Goal: Task Accomplishment & Management: Manage account settings

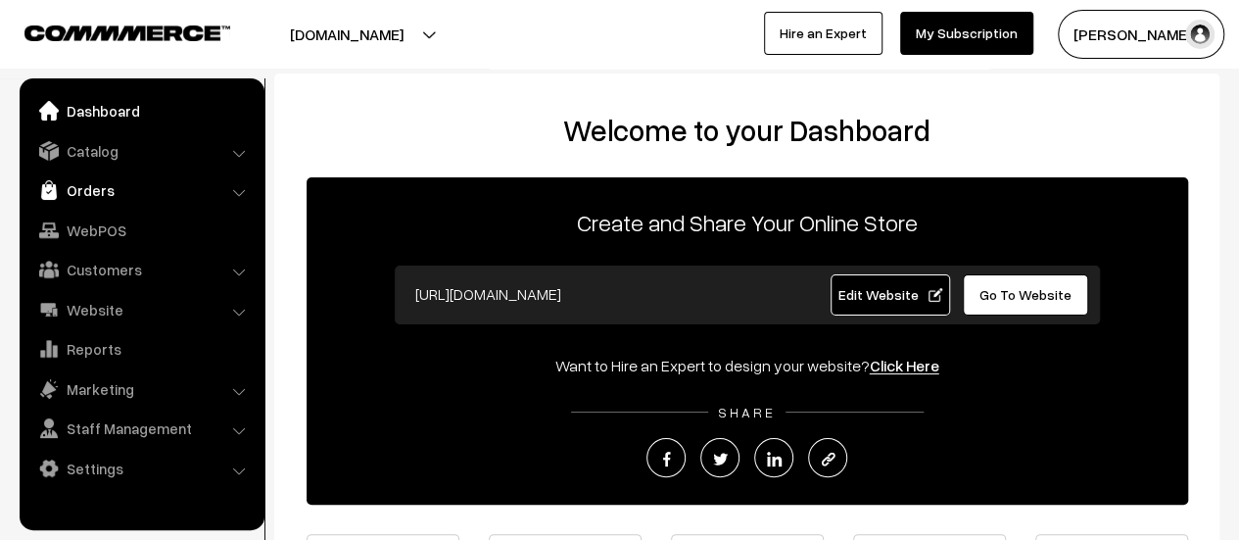
click at [103, 185] on link "Orders" at bounding box center [140, 189] width 233 height 35
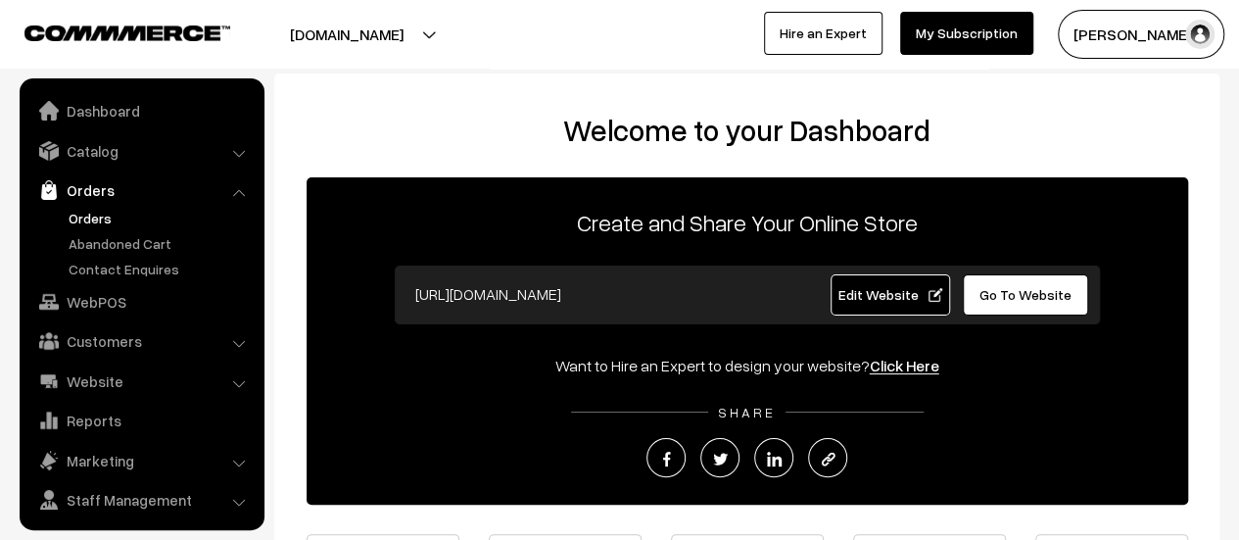
click at [80, 211] on link "Orders" at bounding box center [161, 218] width 194 height 21
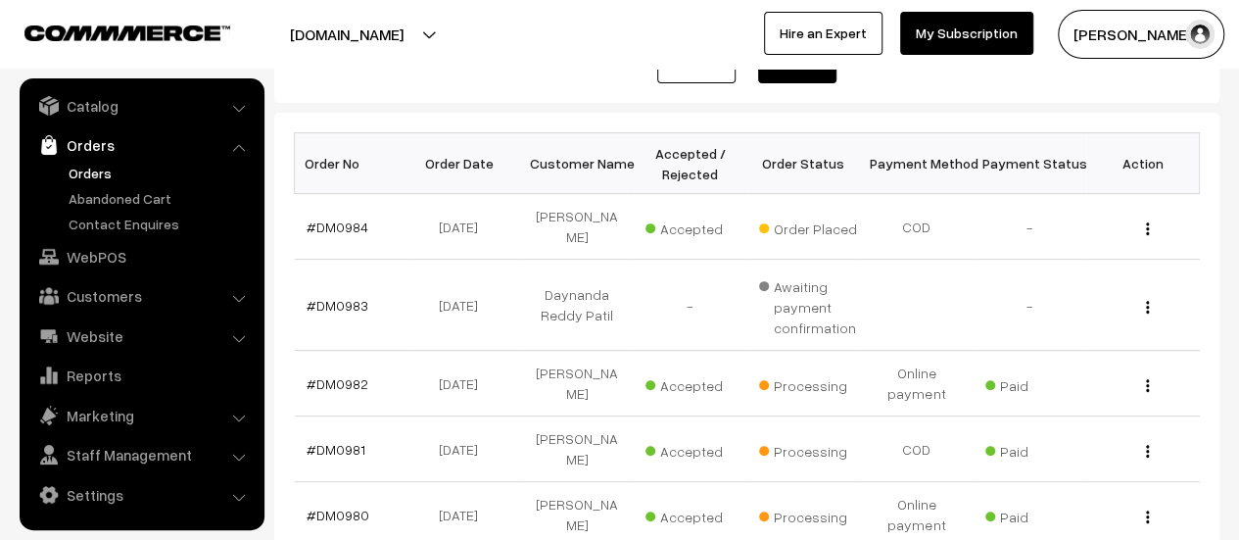
scroll to position [268, 0]
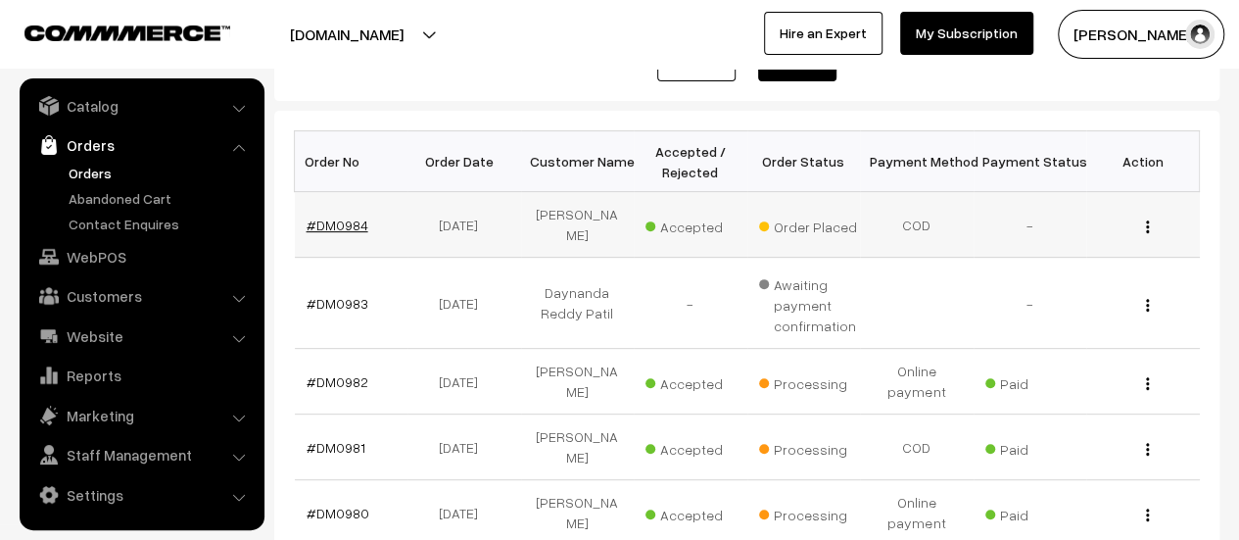
click at [319, 217] on link "#DM0984" at bounding box center [338, 225] width 62 height 17
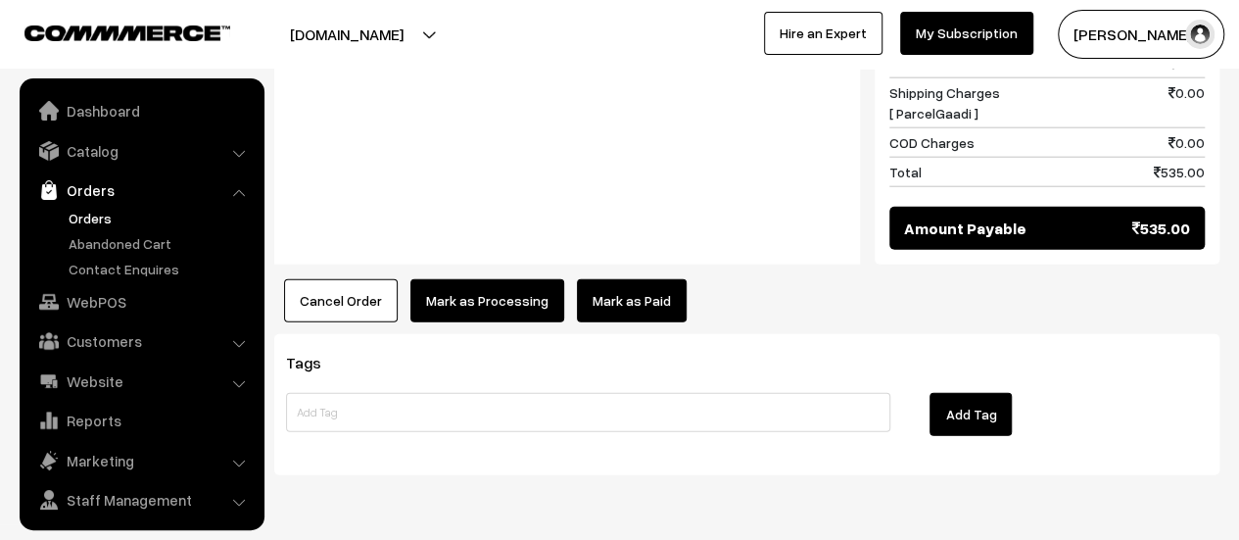
scroll to position [45, 0]
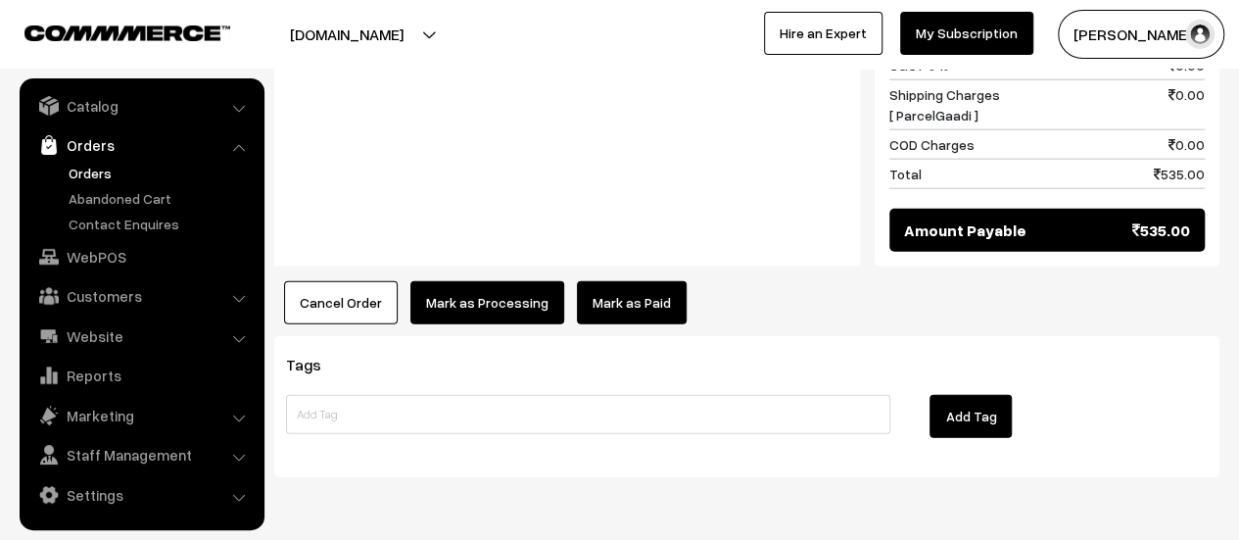
click at [500, 281] on button "Mark as Processing" at bounding box center [488, 302] width 154 height 43
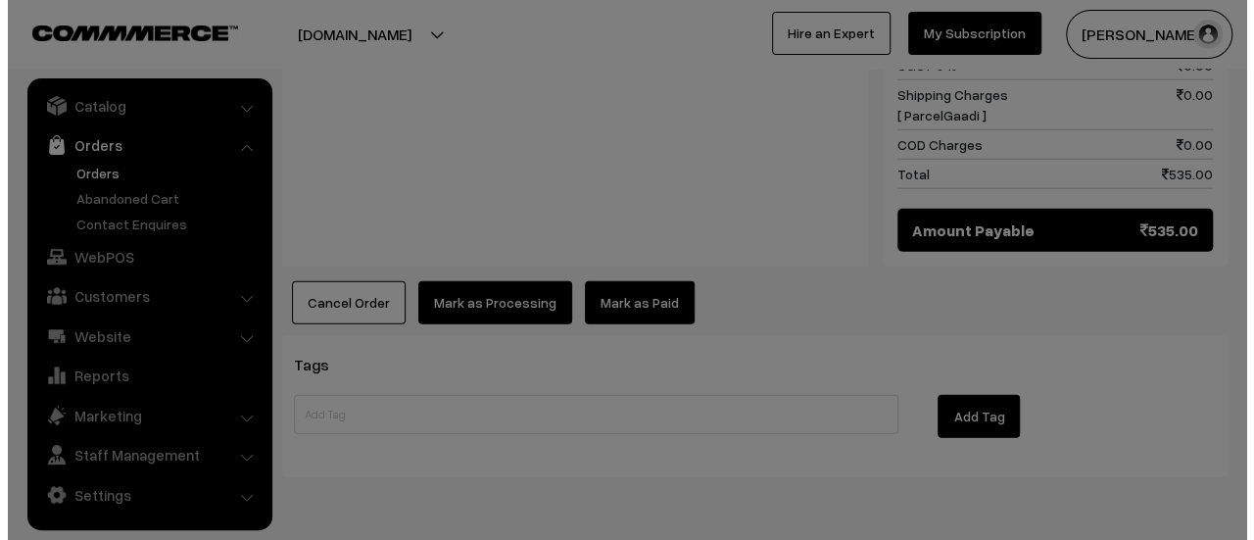
scroll to position [2387, 0]
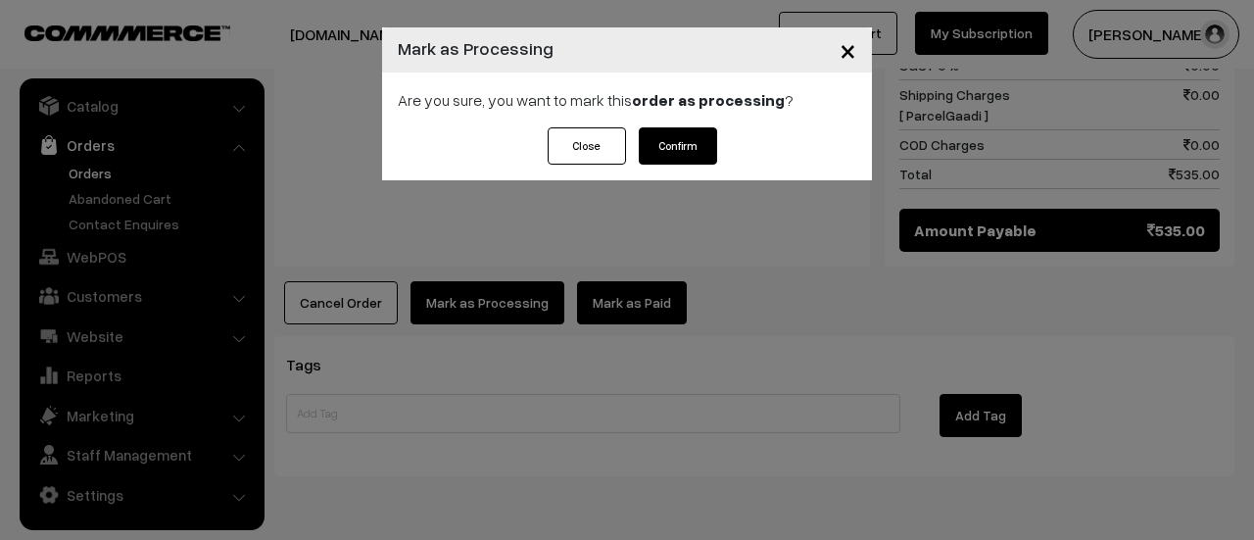
click at [694, 142] on button "Confirm" at bounding box center [678, 145] width 78 height 37
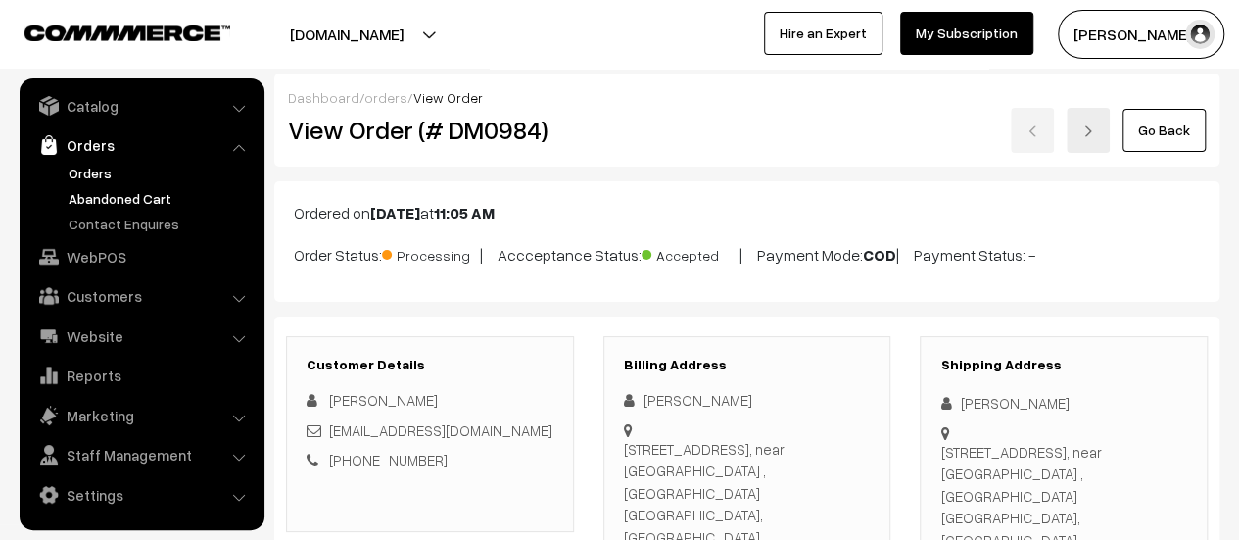
click at [86, 193] on link "Abandoned Cart" at bounding box center [161, 198] width 194 height 21
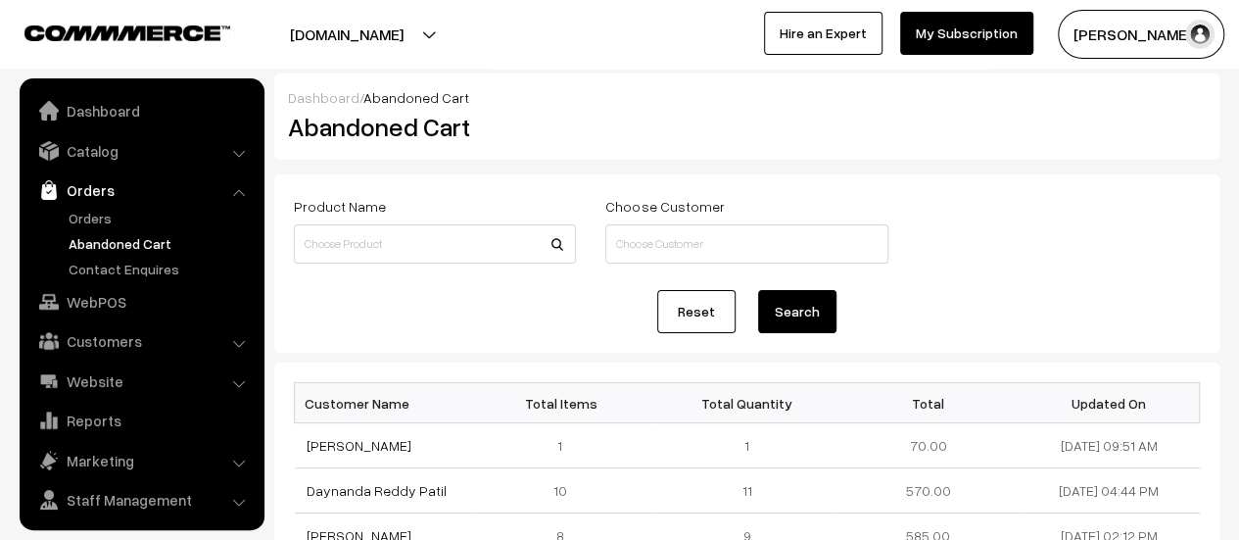
scroll to position [45, 0]
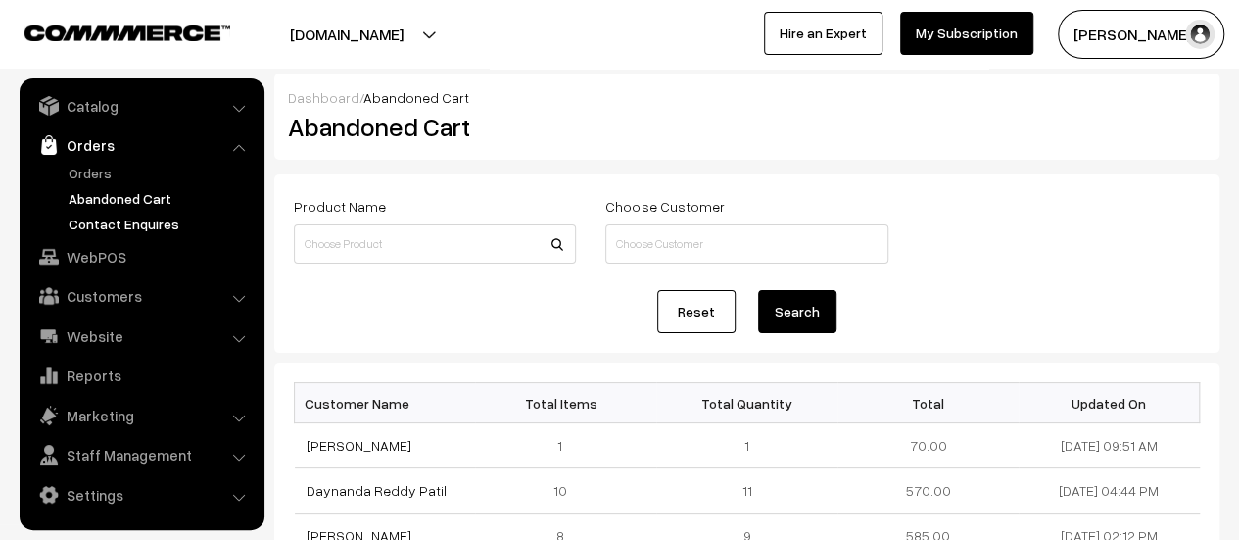
click at [123, 214] on link "Contact Enquires" at bounding box center [161, 224] width 194 height 21
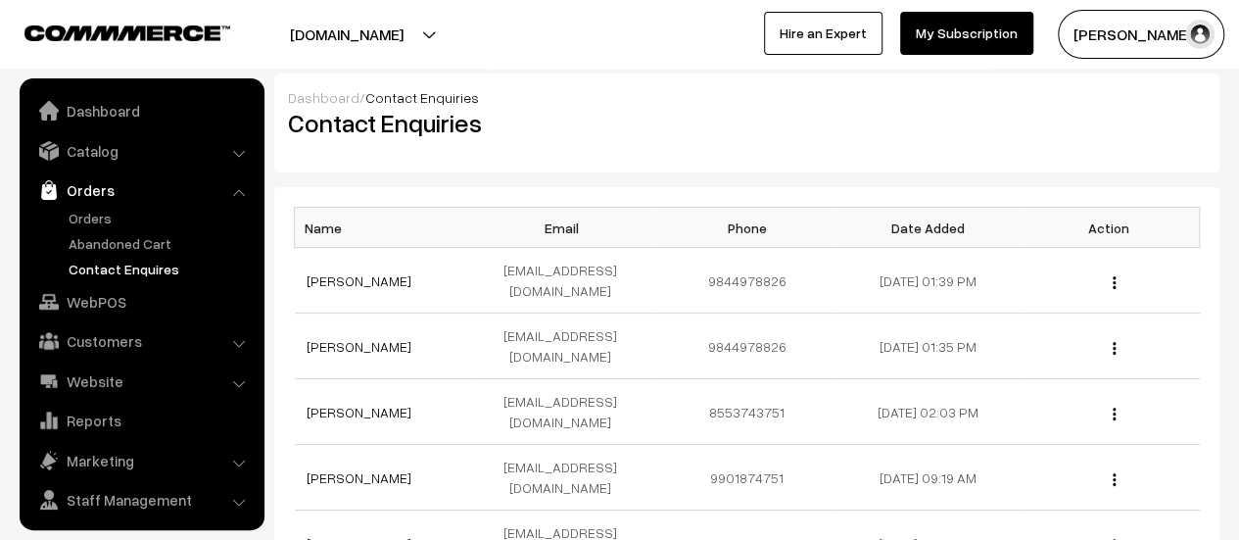
scroll to position [45, 0]
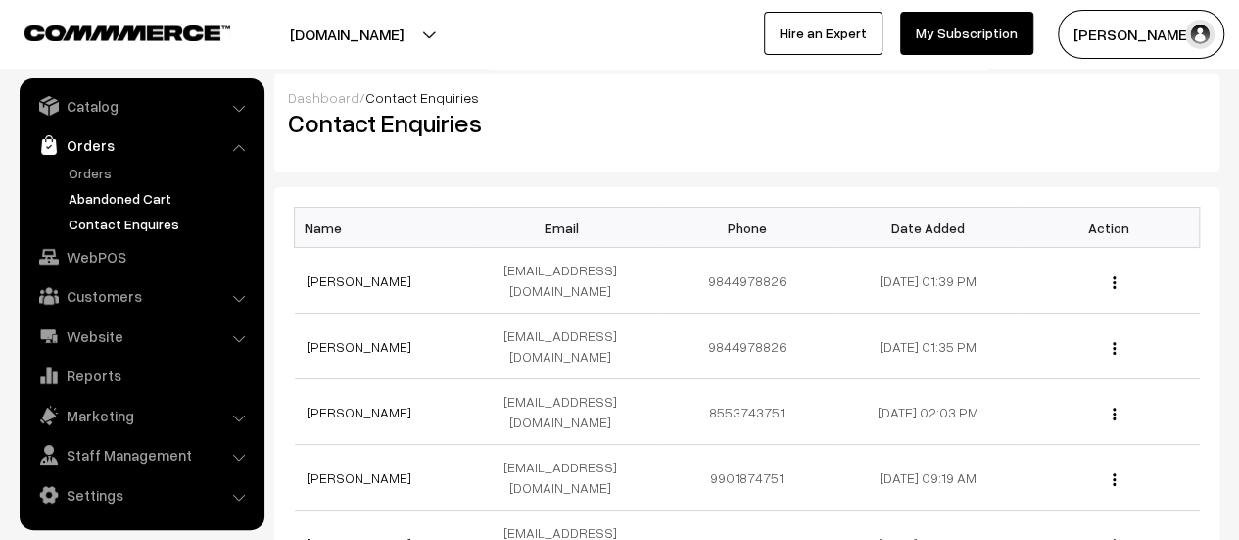
click at [129, 190] on link "Abandoned Cart" at bounding box center [161, 198] width 194 height 21
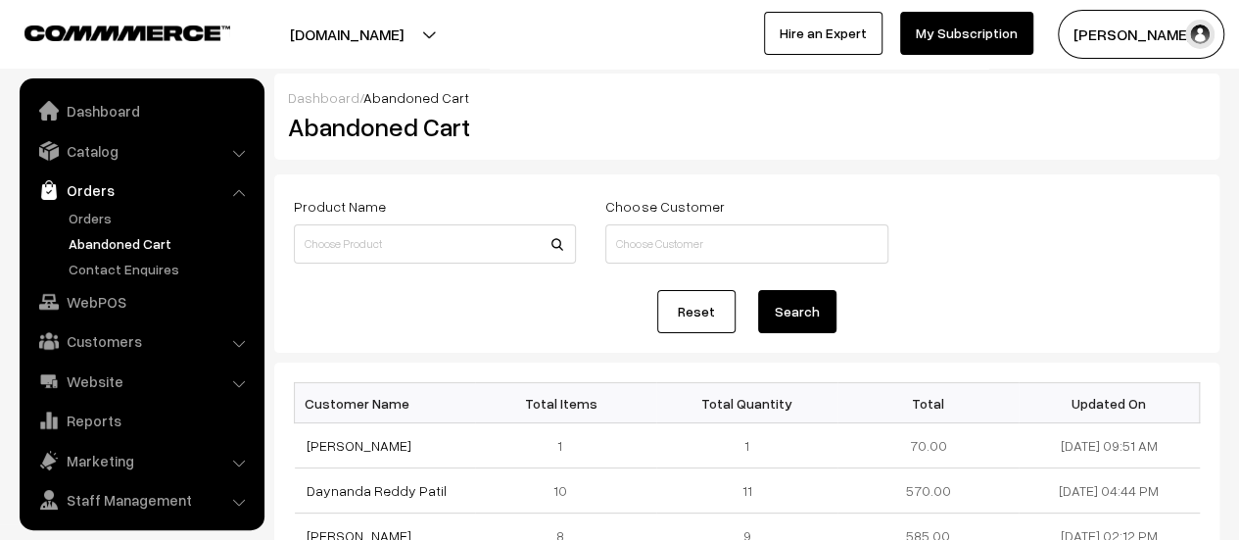
scroll to position [45, 0]
